Goal: Transaction & Acquisition: Purchase product/service

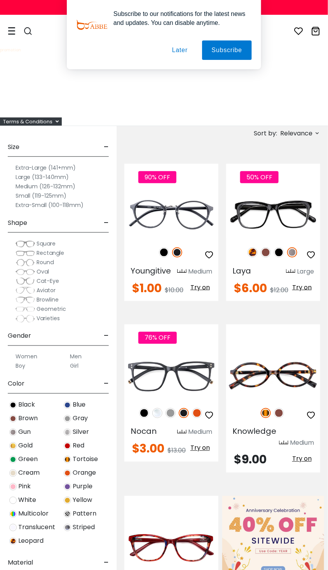
click at [166, 54] on button "Later" at bounding box center [180, 49] width 35 height 19
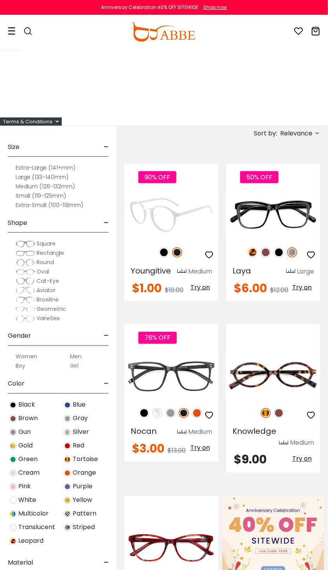
click at [187, 207] on img at bounding box center [172, 215] width 94 height 47
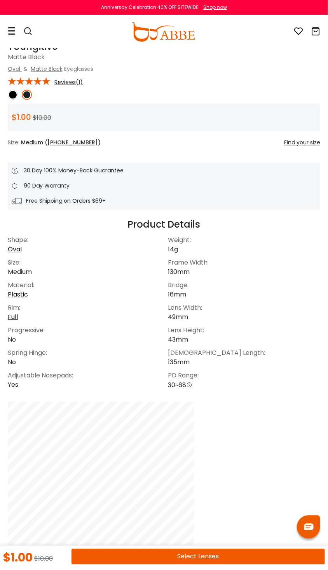
scroll to position [584, 0]
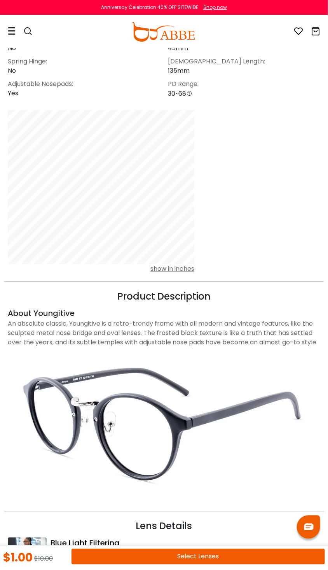
drag, startPoint x: 196, startPoint y: 542, endPoint x: 190, endPoint y: 551, distance: 10.9
click at [196, 533] on div "Lens Details" at bounding box center [164, 526] width 313 height 14
click at [185, 561] on button "Select Lenses" at bounding box center [199, 557] width 254 height 16
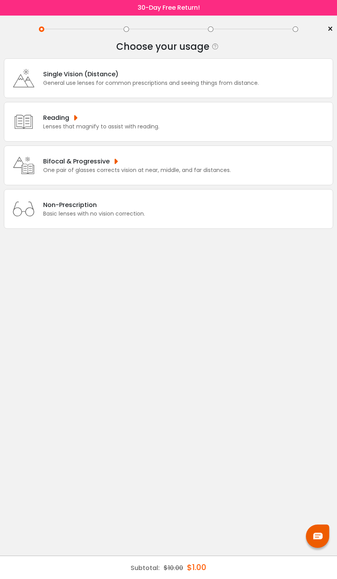
click at [124, 229] on div "Non-Prescription Basic lenses with no vision correction." at bounding box center [169, 209] width 330 height 40
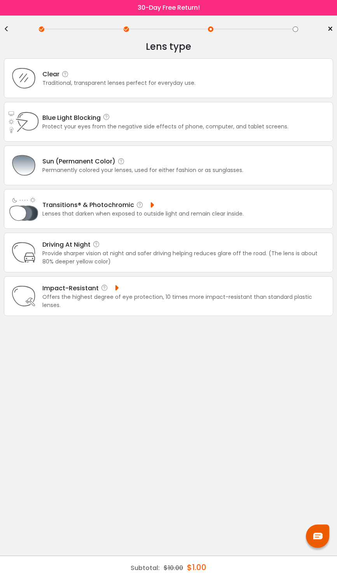
click at [138, 155] on div "Sun (Permanent Color) Permanently colored your lenses, used for either fashion …" at bounding box center [169, 166] width 330 height 40
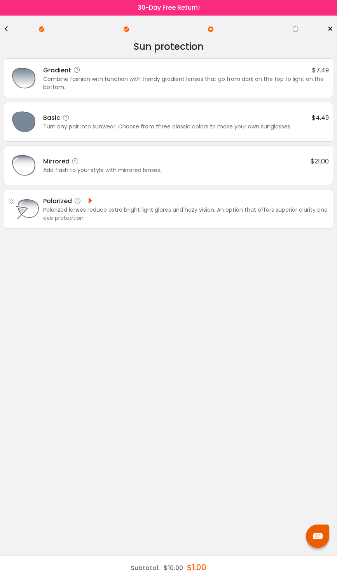
click at [135, 159] on div "Mirrored $21.00" at bounding box center [186, 161] width 286 height 10
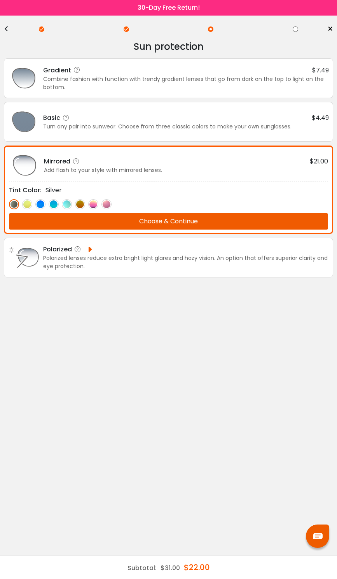
click at [138, 220] on button "Choose & Continue" at bounding box center [168, 221] width 319 height 16
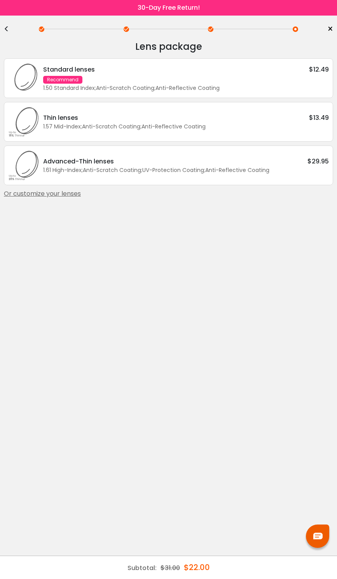
click at [202, 165] on div "Advanced-Thin lenses $29.95" at bounding box center [186, 161] width 286 height 10
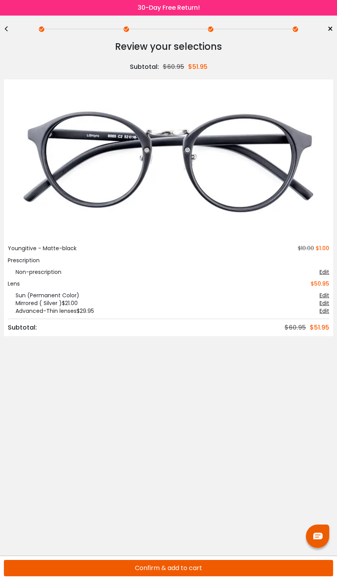
click at [186, 561] on button "Confirm & add to cart" at bounding box center [169, 568] width 330 height 16
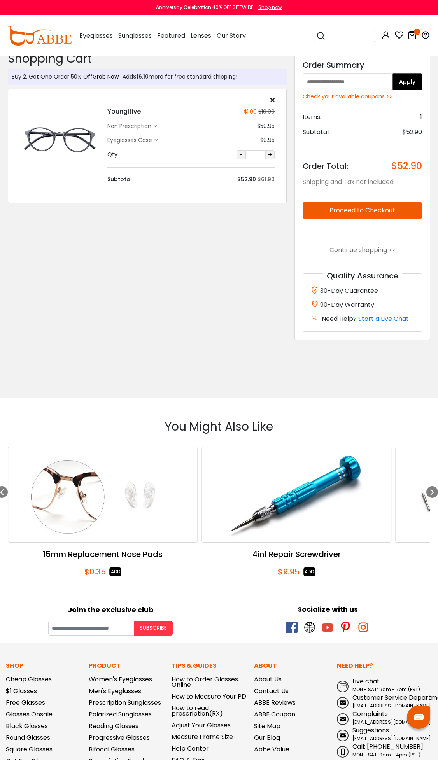
drag, startPoint x: 368, startPoint y: 69, endPoint x: 364, endPoint y: 75, distance: 7.3
click at [337, 72] on div "Discount Code: Order Summary Apply Check your available coupons >> Items: 1 Sub…" at bounding box center [363, 195] width 136 height 289
click at [337, 79] on input "text" at bounding box center [347, 81] width 89 height 17
paste input "********"
type input "********"
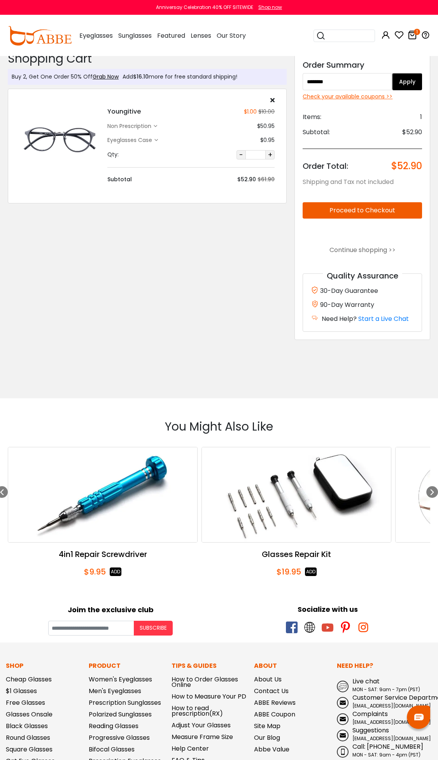
click at [337, 79] on button "Apply" at bounding box center [407, 81] width 30 height 17
